Goal: Information Seeking & Learning: Learn about a topic

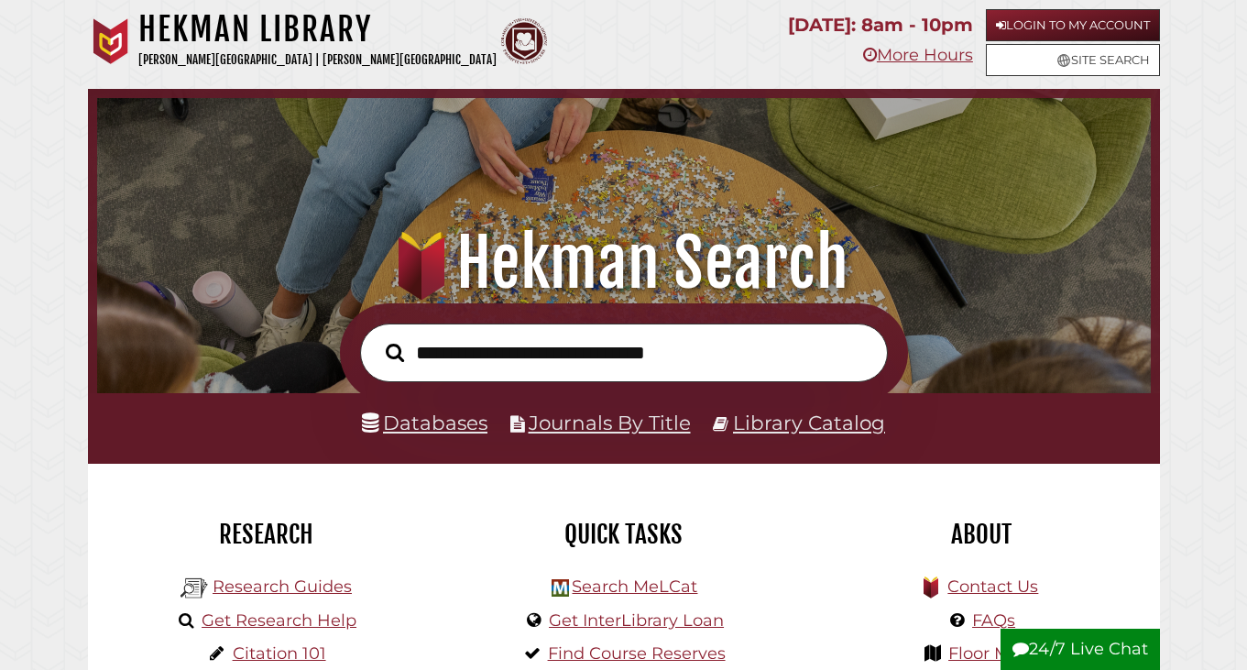
scroll to position [348, 1045]
click at [1035, 25] on link "Login to My Account" at bounding box center [1073, 25] width 174 height 32
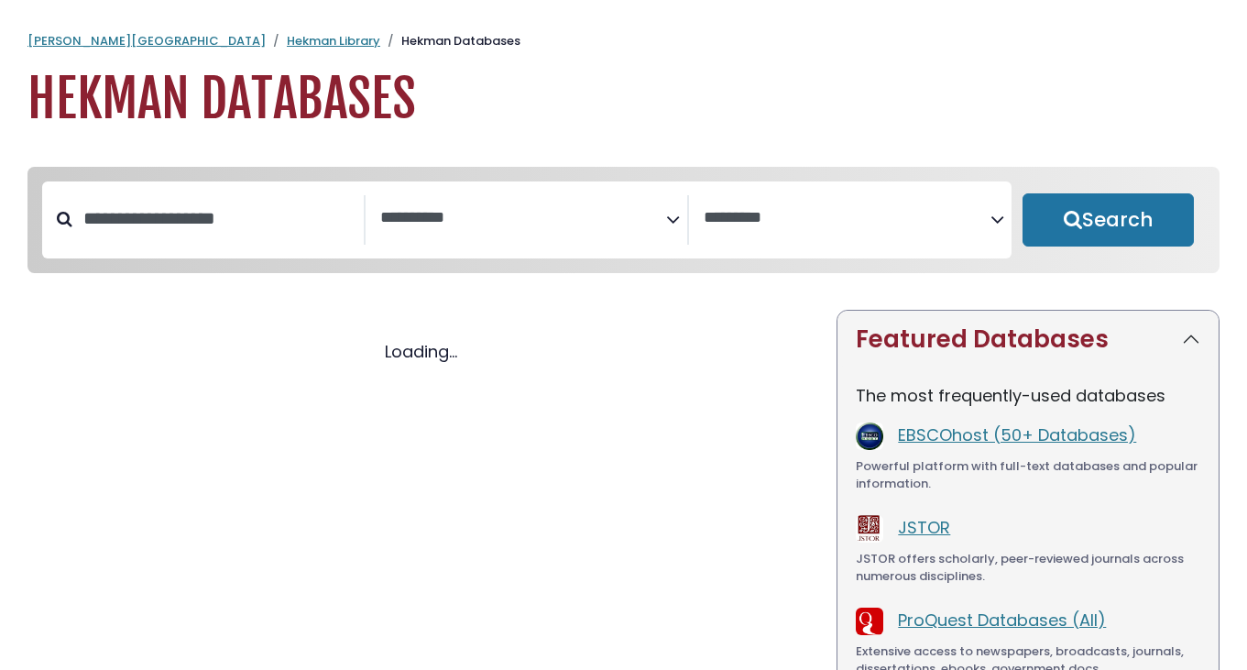
select select "Database Subject Filter"
select select "Database Vendors Filter"
select select "Database Subject Filter"
select select "Database Vendors Filter"
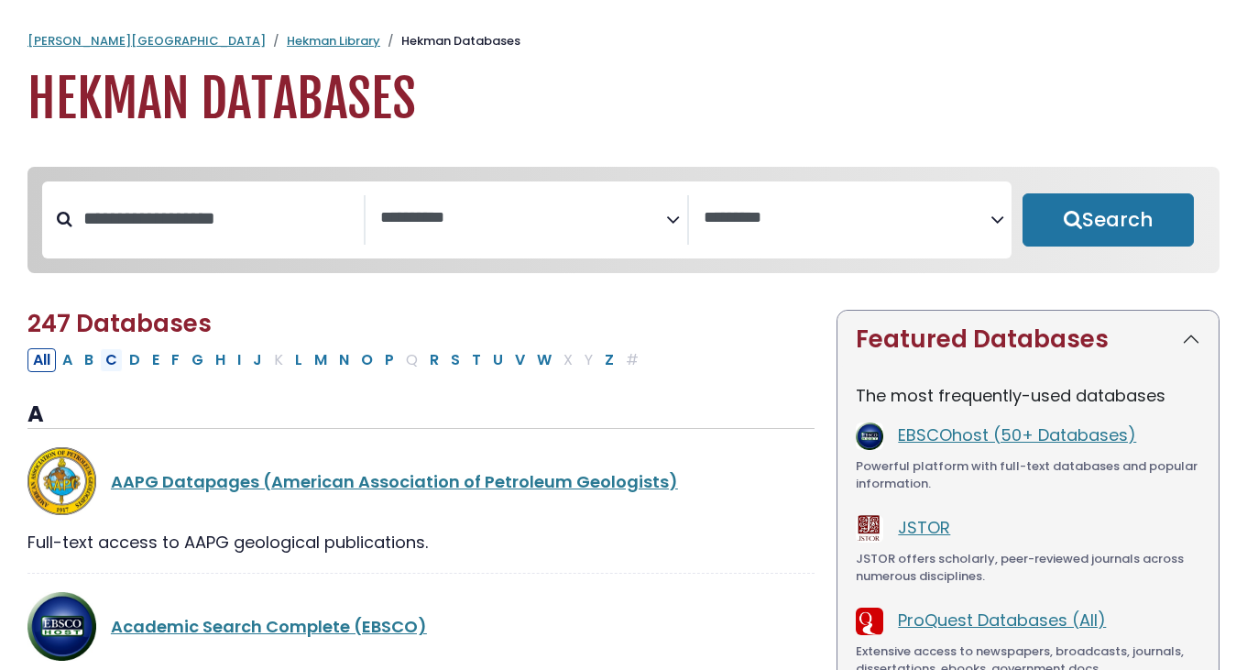
click at [116, 367] on button "C" at bounding box center [111, 360] width 23 height 24
select select "Database Subject Filter"
select select "Database Vendors Filter"
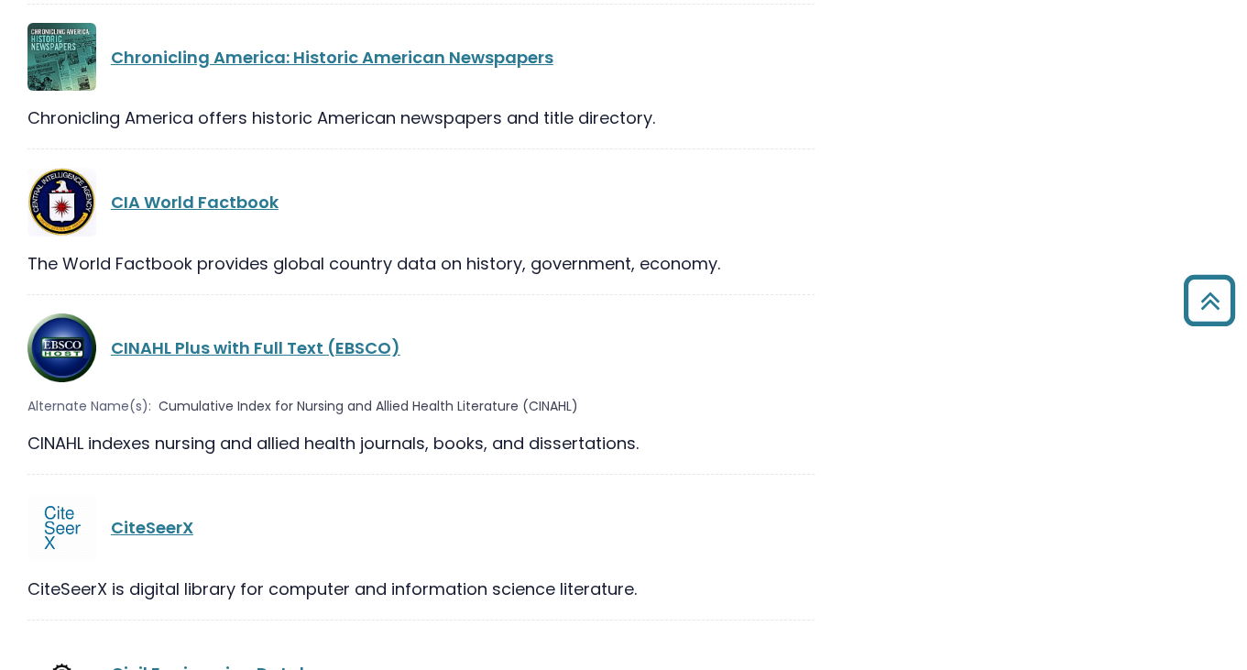
scroll to position [2874, 0]
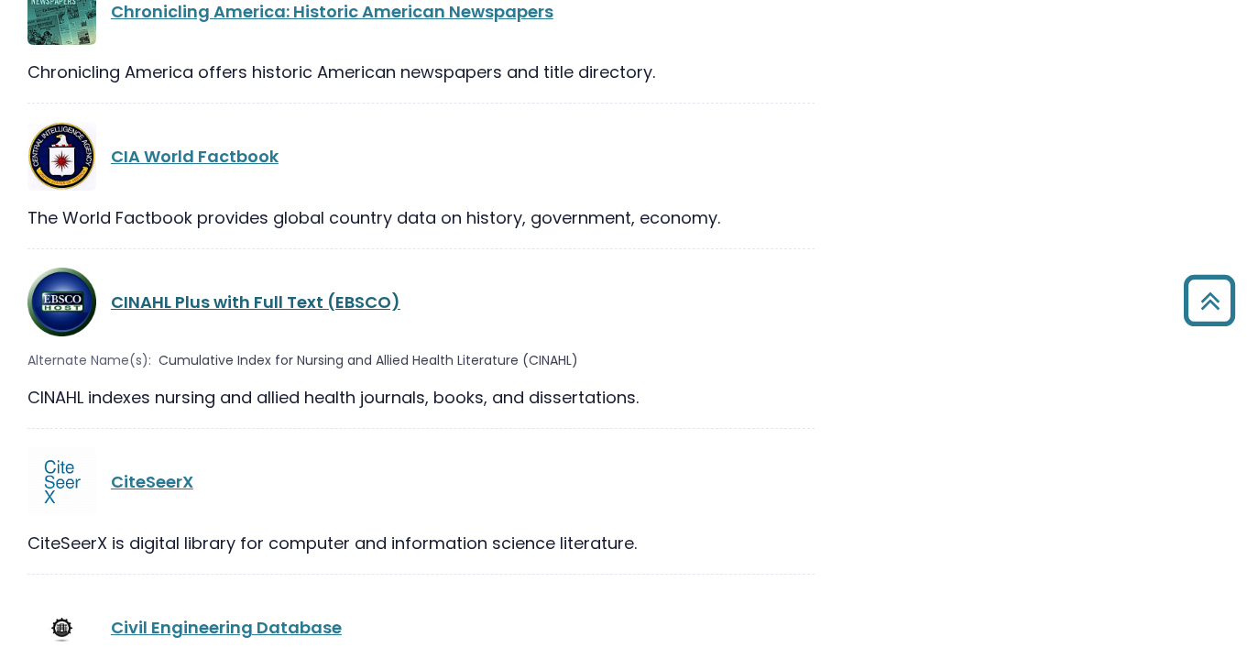
click at [156, 291] on link "CINAHL Plus with Full Text (EBSCO)" at bounding box center [256, 302] width 290 height 23
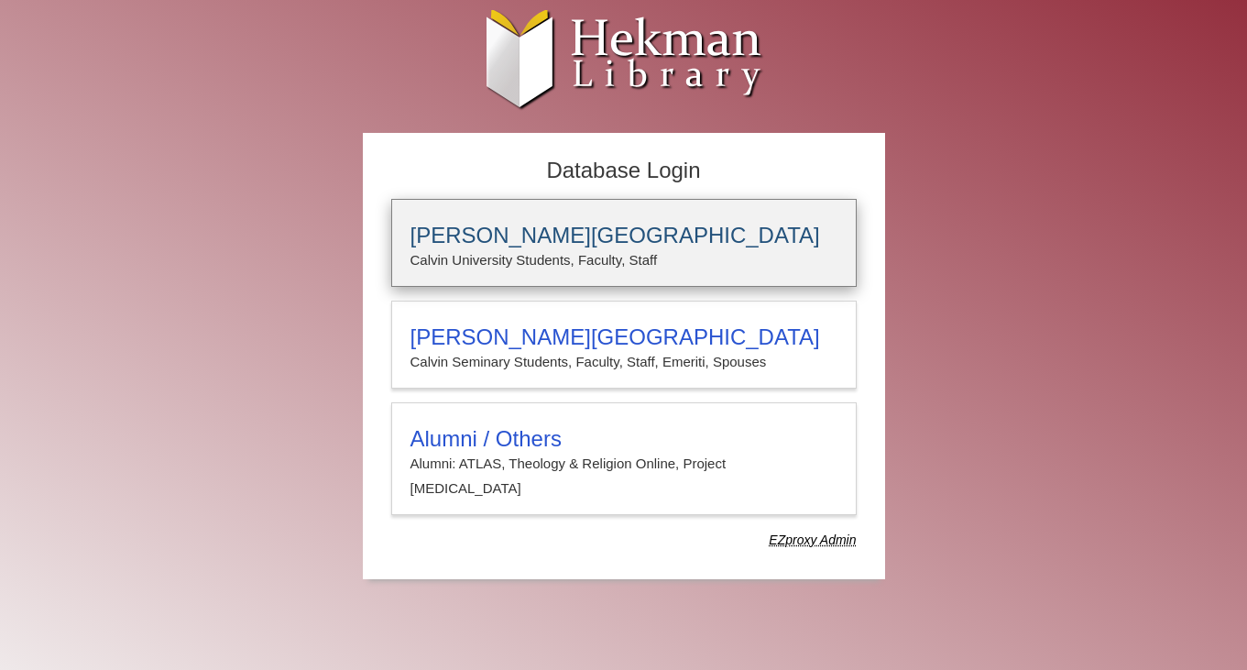
click at [478, 235] on h3 "[PERSON_NAME][GEOGRAPHIC_DATA]" at bounding box center [624, 236] width 427 height 26
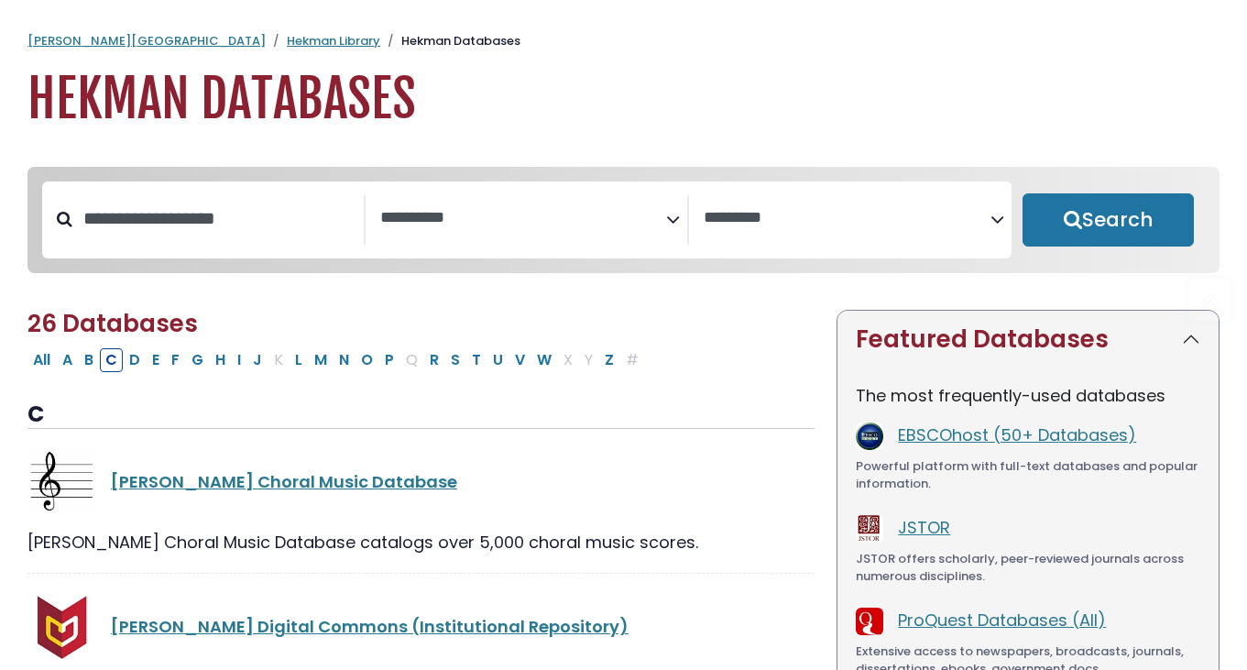
select select "Database Subject Filter"
select select "Database Vendors Filter"
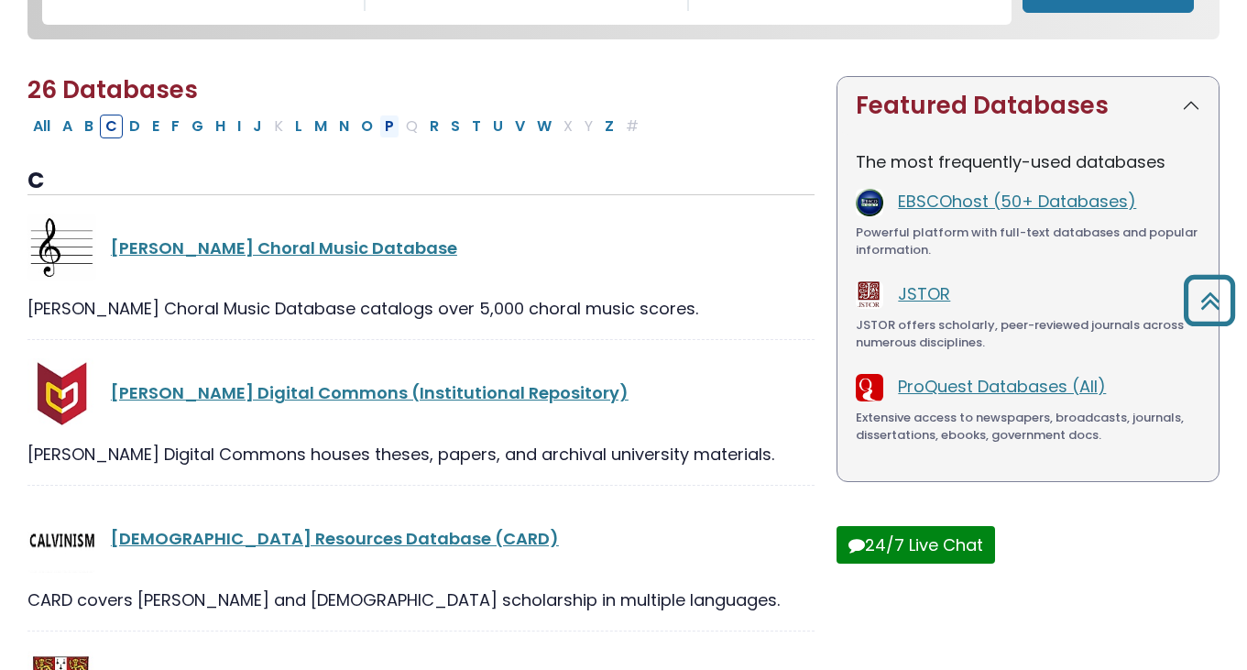
click at [390, 125] on button "P" at bounding box center [389, 127] width 20 height 24
select select "Database Subject Filter"
select select "Database Vendors Filter"
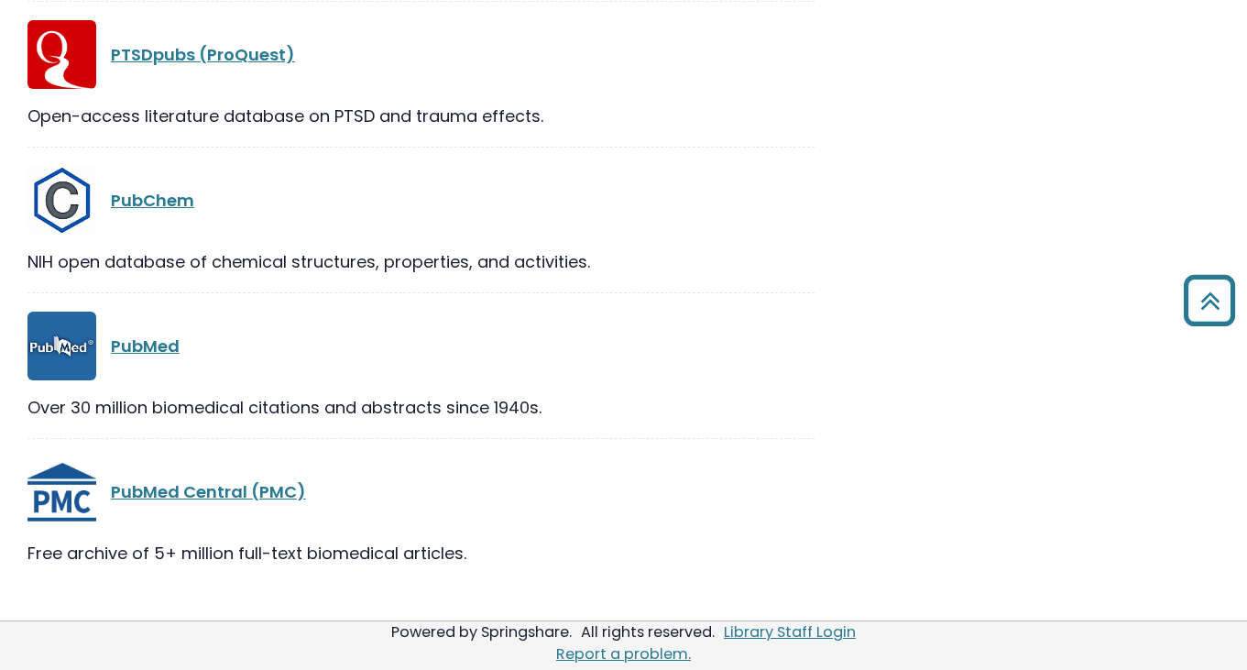
scroll to position [3333, 0]
click at [131, 349] on link "PubMed" at bounding box center [145, 346] width 69 height 23
